Goal: Find specific page/section: Find specific page/section

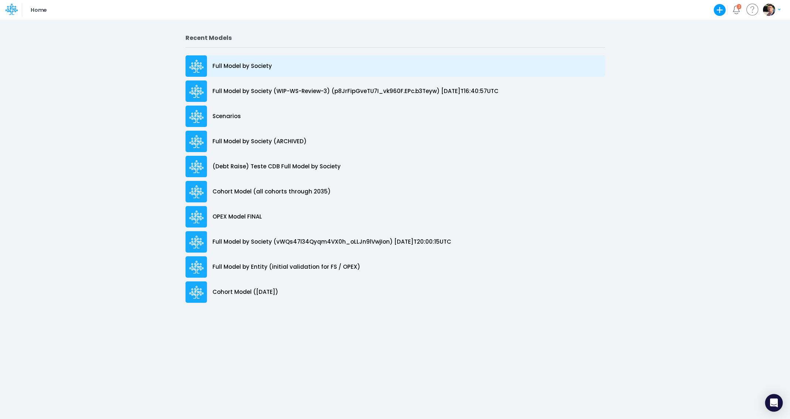
click at [254, 69] on p "Full Model by Society" at bounding box center [241, 66] width 59 height 8
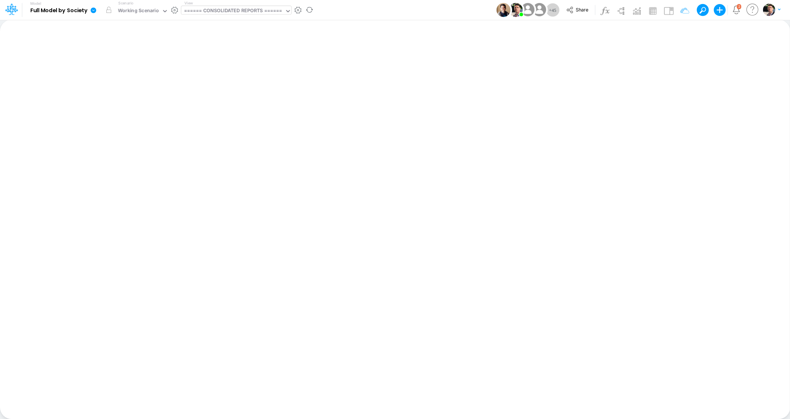
click at [243, 11] on div "====== CONSOLIDATED REPORTS ======" at bounding box center [233, 11] width 98 height 8
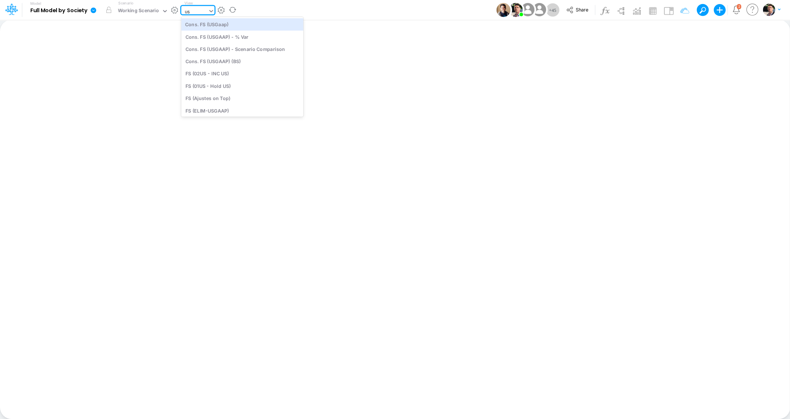
type input "usg"
click at [223, 27] on div "Cons. FS (USGaap)" at bounding box center [234, 24] width 107 height 12
type input "Consolidated FS - USGAAP"
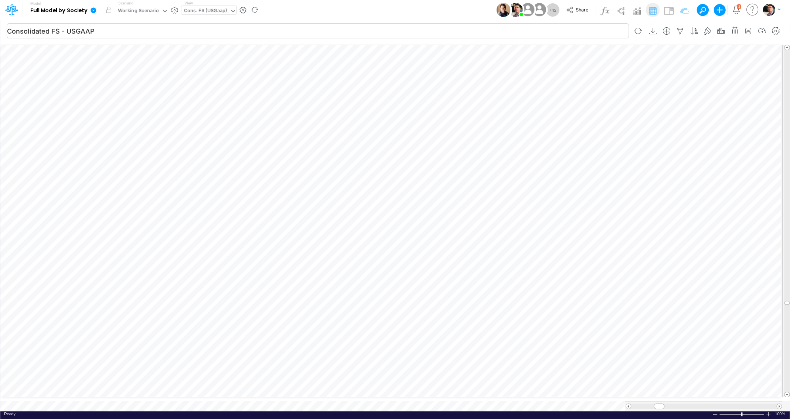
scroll to position [3, 11]
